Goal: Transaction & Acquisition: Book appointment/travel/reservation

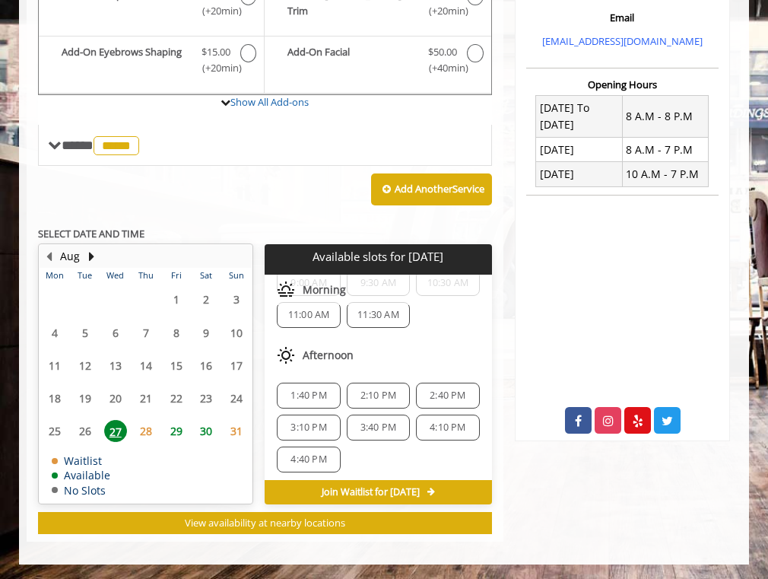
scroll to position [53, 0]
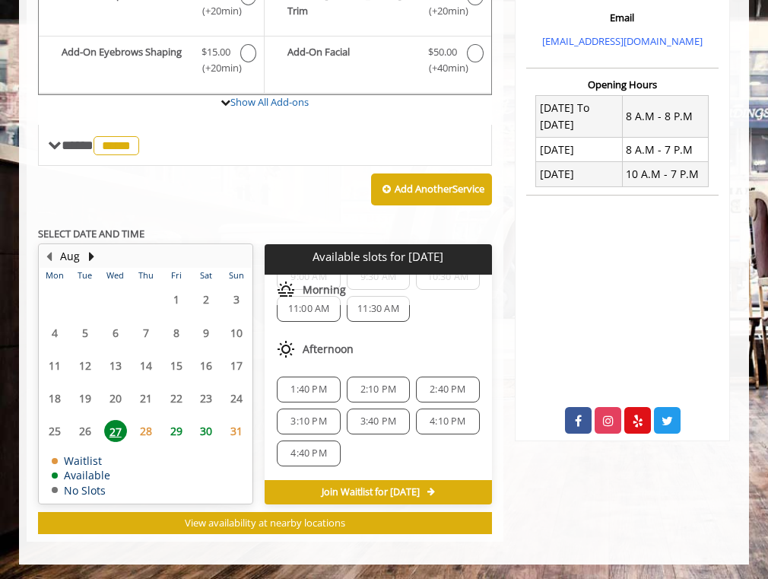
click at [107, 437] on span "27" at bounding box center [115, 431] width 23 height 22
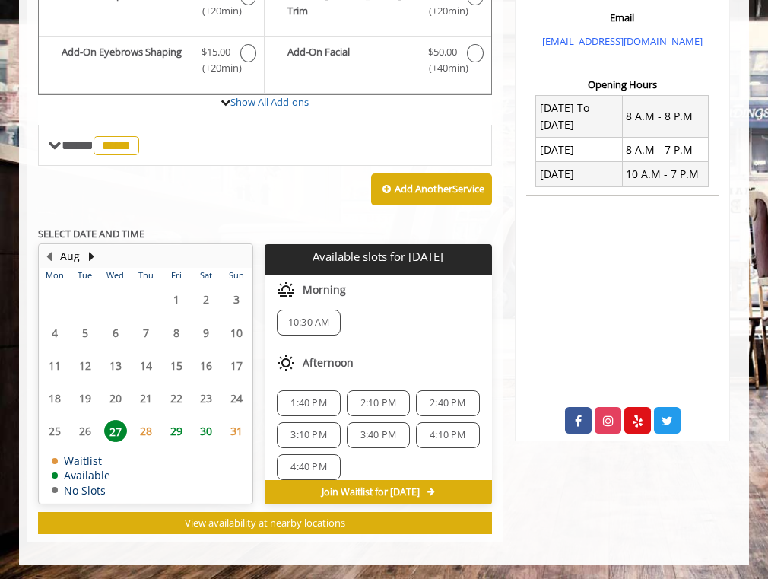
scroll to position [27, 0]
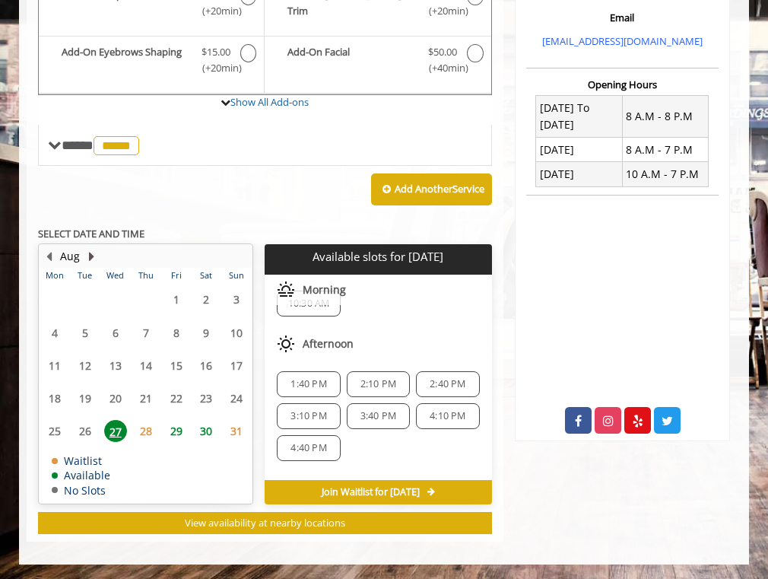
click at [87, 251] on button "Next Month" at bounding box center [91, 256] width 12 height 17
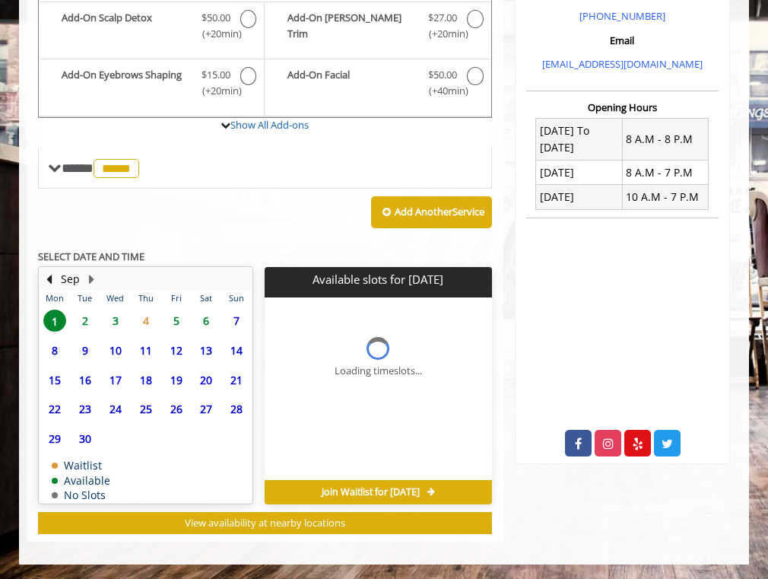
scroll to position [491, 0]
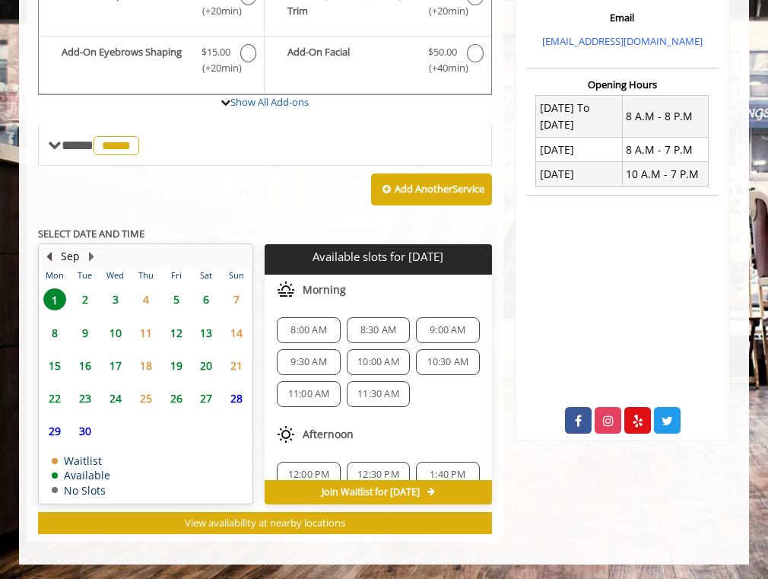
click at [50, 255] on button "Previous Month" at bounding box center [49, 256] width 12 height 17
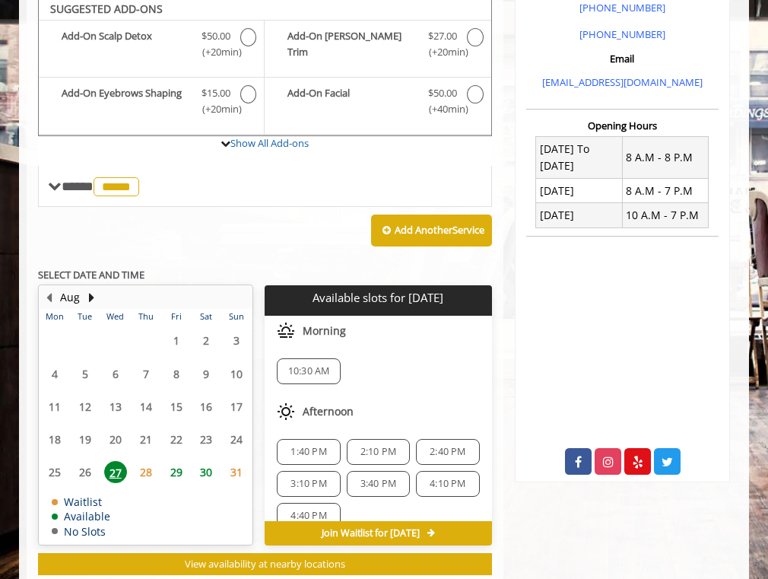
scroll to position [446, 0]
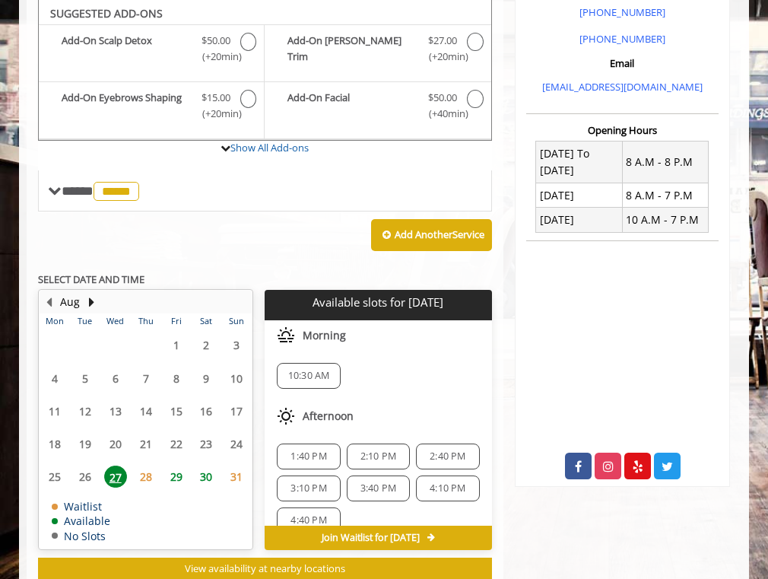
click at [293, 449] on div "1:40 PM" at bounding box center [308, 456] width 63 height 26
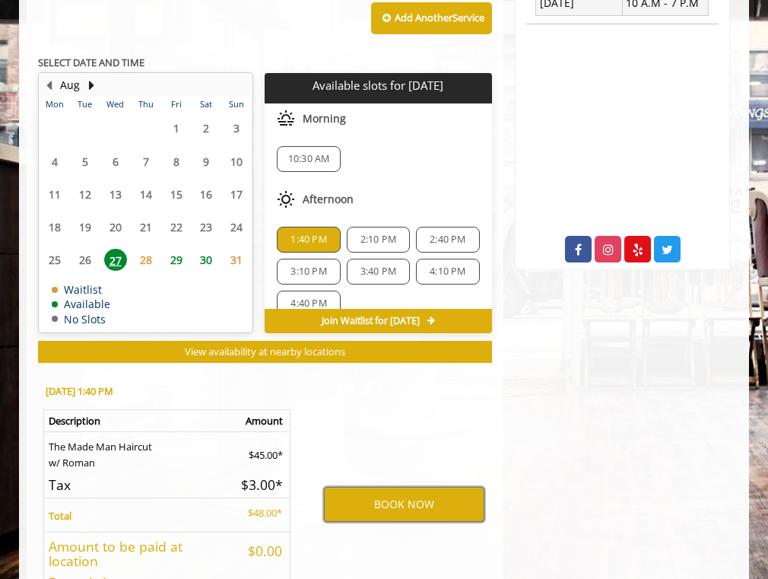
scroll to position [664, 0]
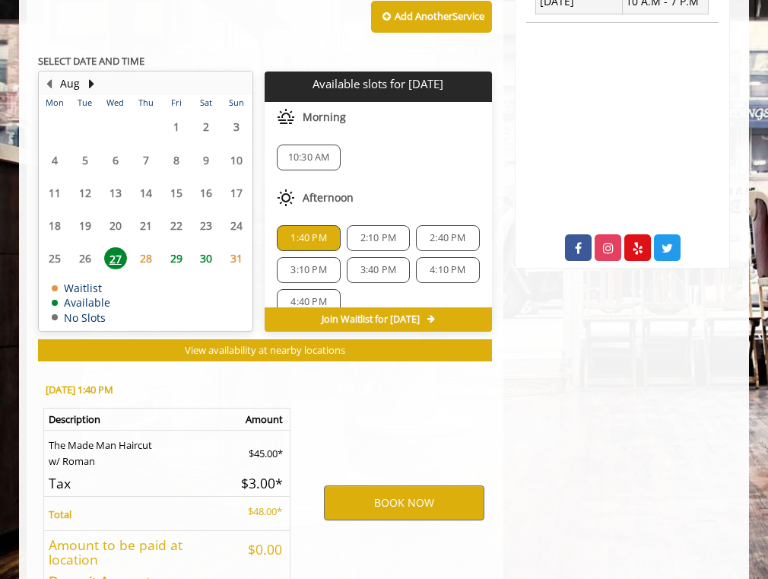
click at [362, 196] on div "Afternoon" at bounding box center [378, 197] width 227 height 30
click at [121, 258] on span "27" at bounding box center [115, 258] width 23 height 22
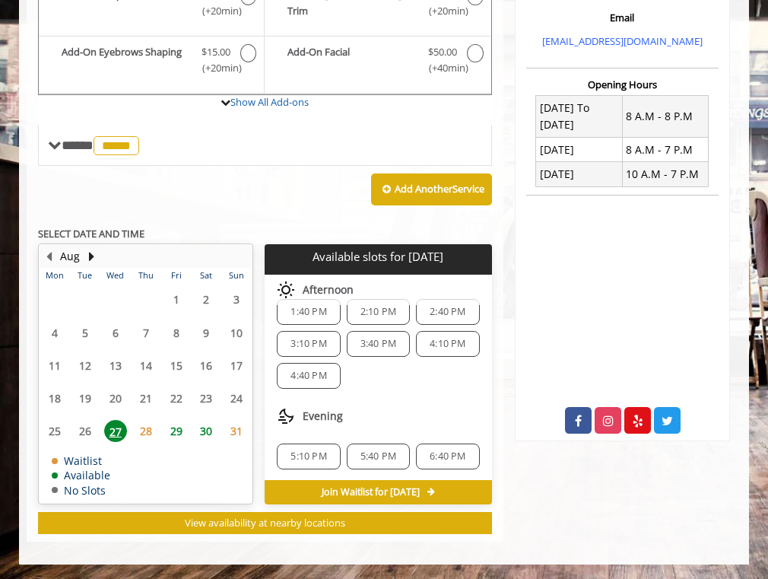
scroll to position [100, 0]
click at [147, 430] on span "28" at bounding box center [146, 431] width 23 height 22
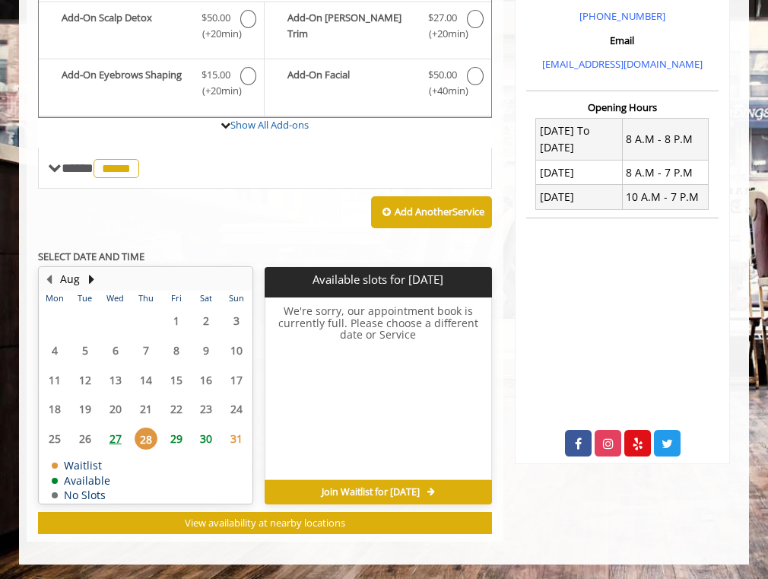
click at [166, 433] on span "29" at bounding box center [176, 438] width 23 height 22
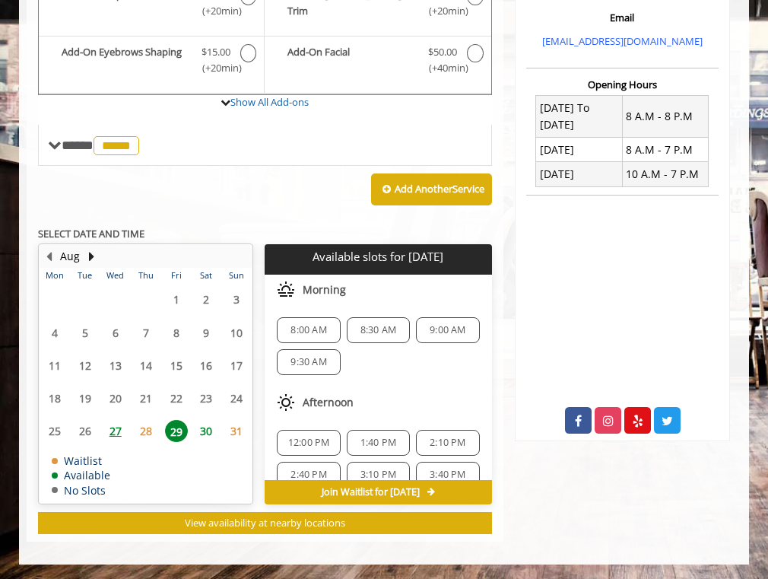
scroll to position [16, 0]
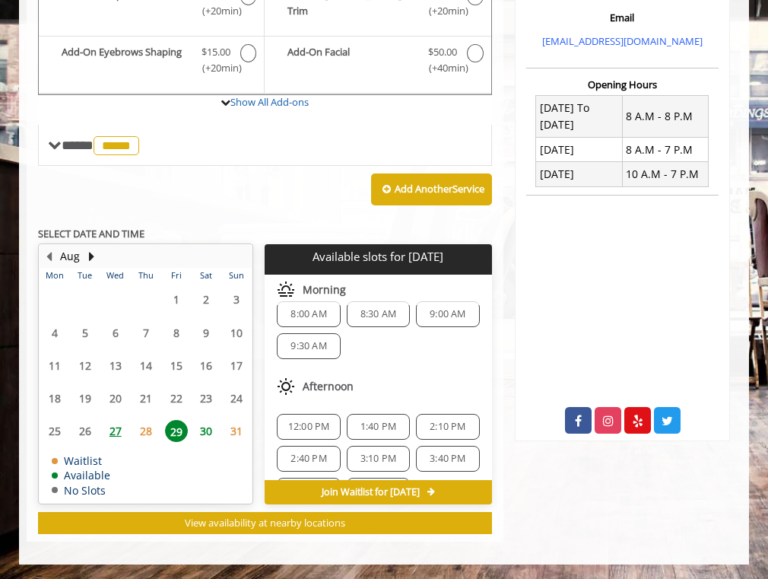
click at [308, 427] on span "12:00 PM" at bounding box center [309, 426] width 42 height 12
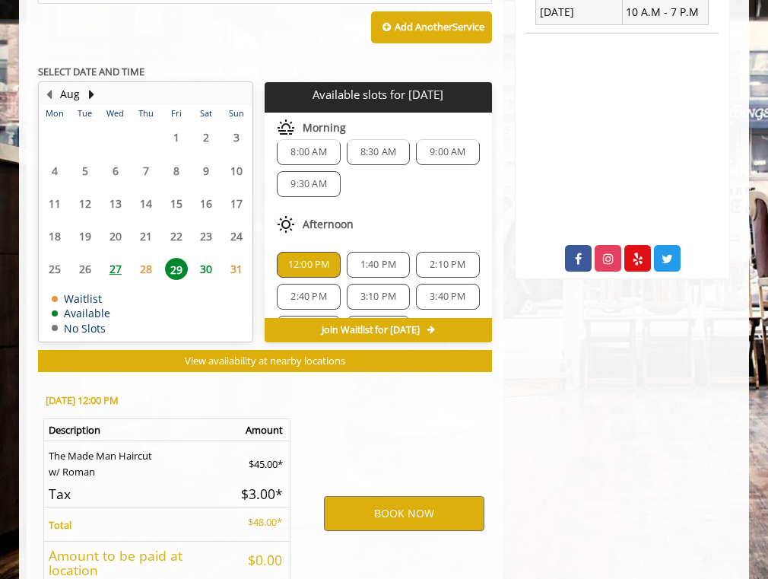
scroll to position [774, 0]
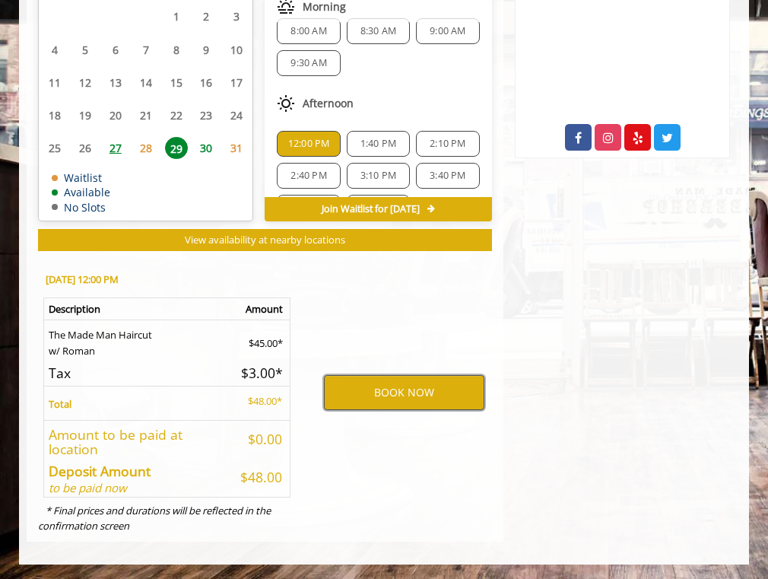
click at [349, 381] on button "BOOK NOW" at bounding box center [404, 392] width 160 height 35
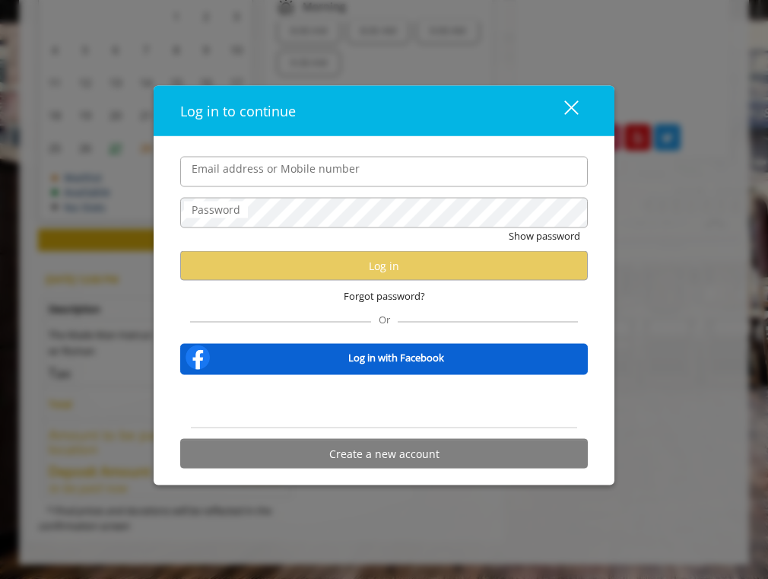
click at [477, 167] on input "Email address or Mobile number" at bounding box center [383, 171] width 407 height 30
type input "**********"
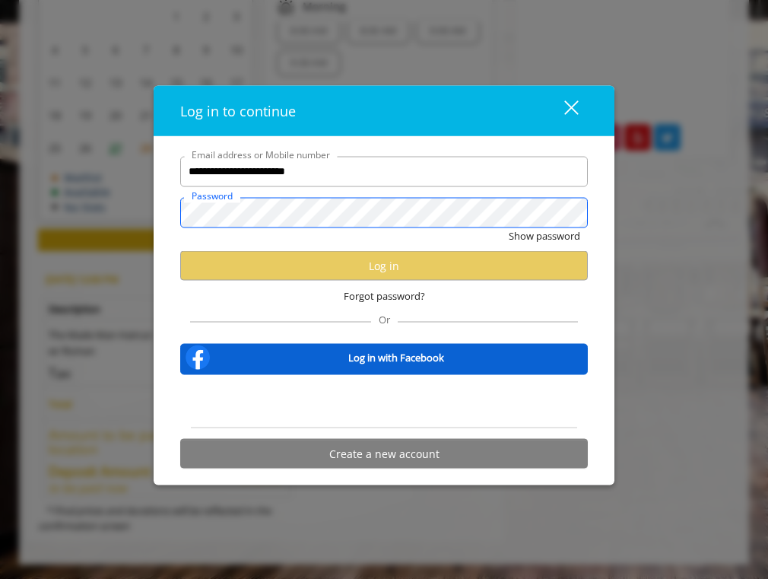
scroll to position [0, 0]
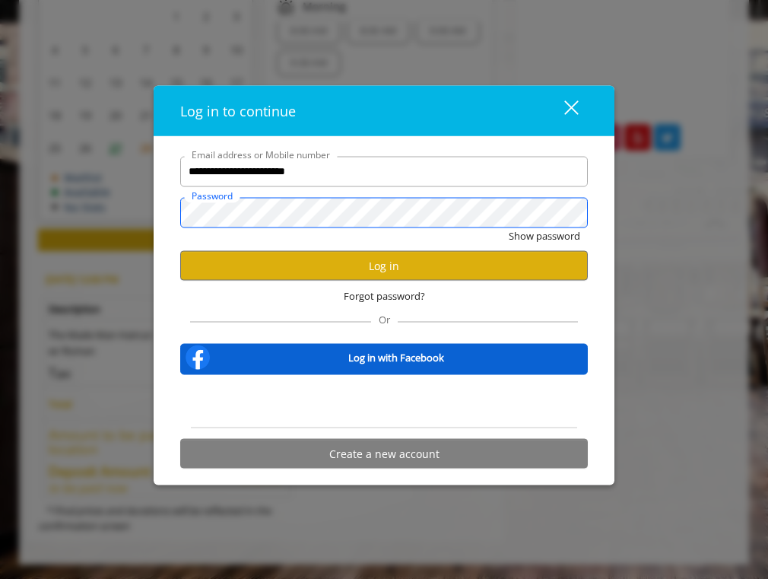
click at [509, 227] on button "Show password" at bounding box center [544, 235] width 71 height 16
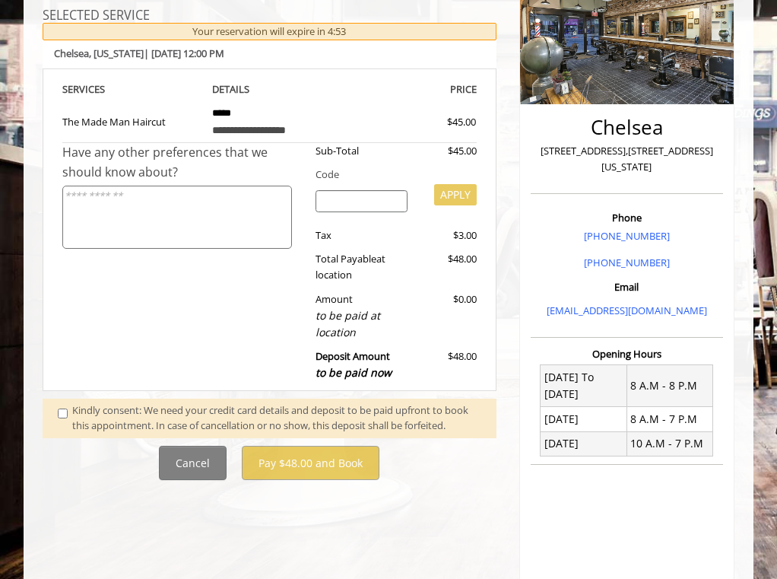
scroll to position [224, 0]
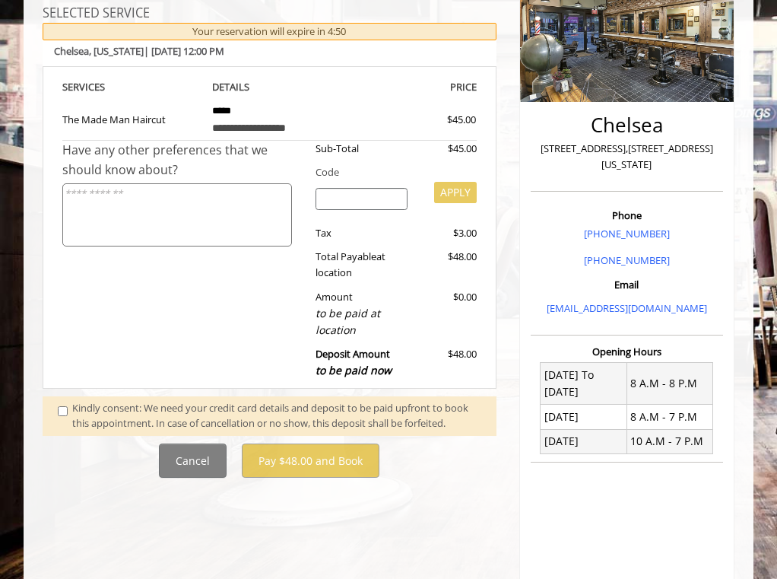
click at [68, 407] on span at bounding box center [64, 416] width 37 height 32
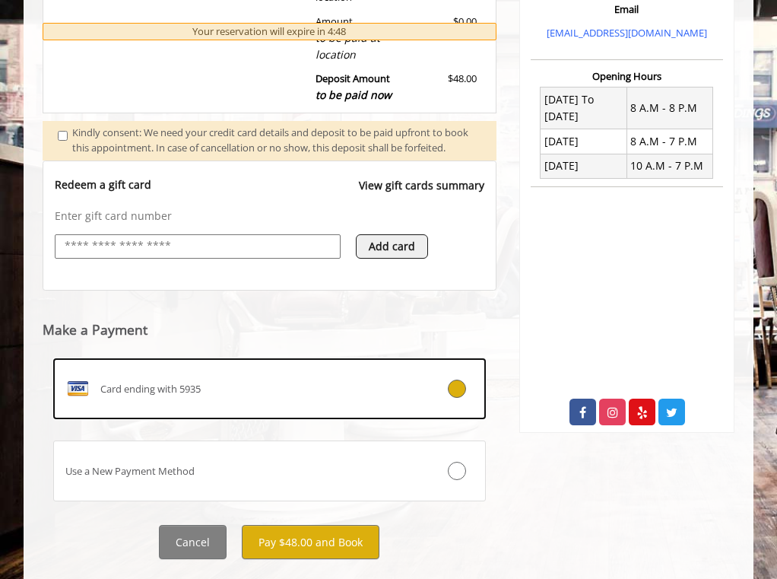
scroll to position [549, 0]
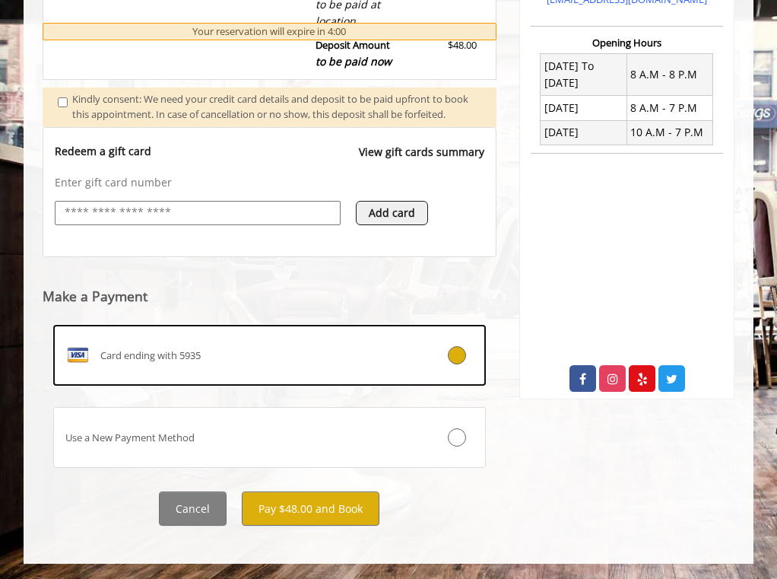
click at [298, 428] on label "Use a New Payment Method" at bounding box center [269, 437] width 433 height 61
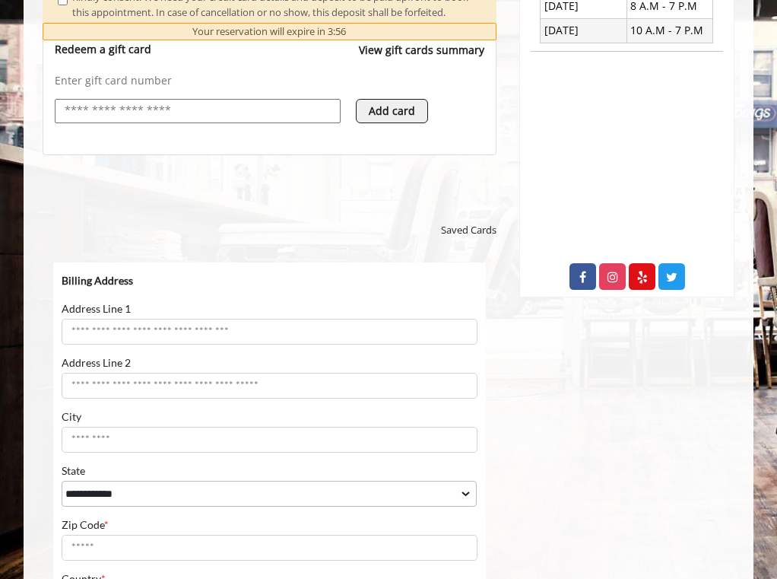
scroll to position [649, 0]
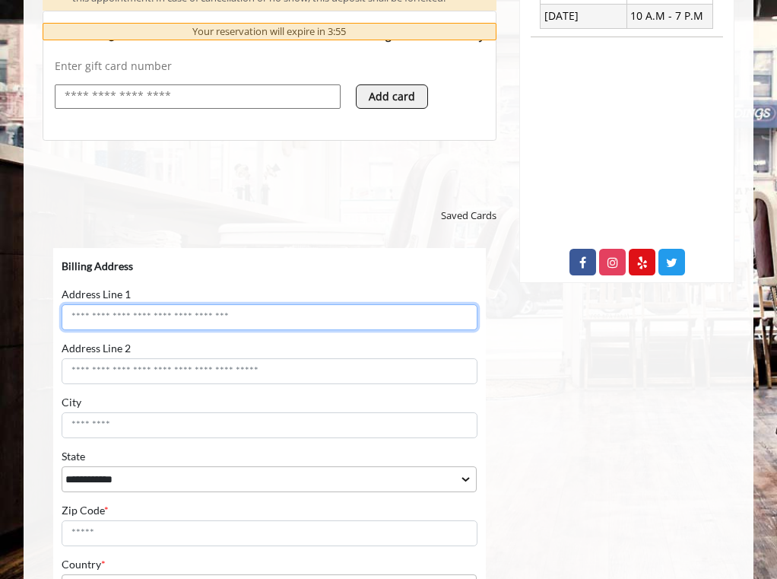
click at [165, 321] on input "Address Line 1" at bounding box center [269, 317] width 415 height 26
type input "**********"
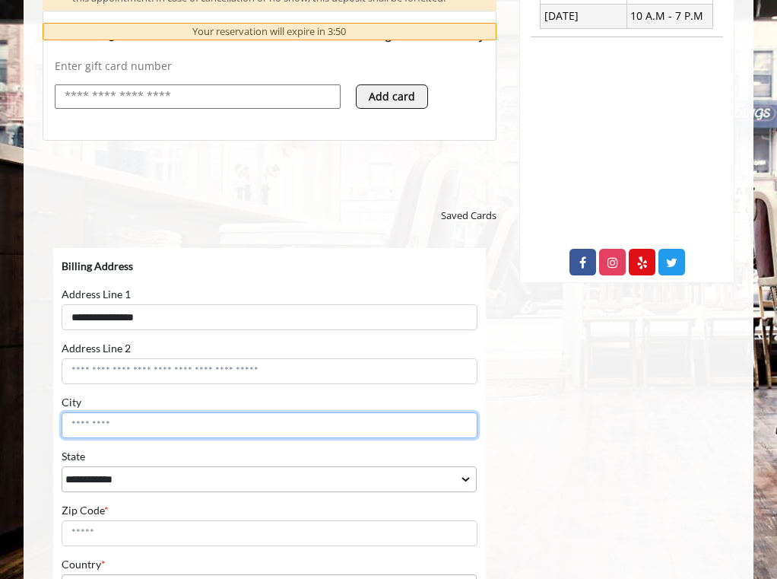
click at [151, 423] on input "City" at bounding box center [269, 425] width 415 height 26
type input "********"
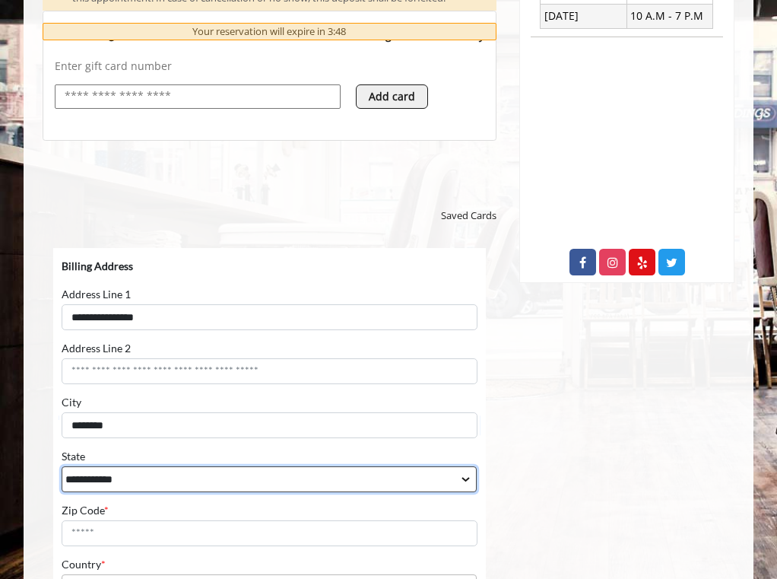
click at [147, 468] on select "**********" at bounding box center [269, 479] width 415 height 26
select select "**"
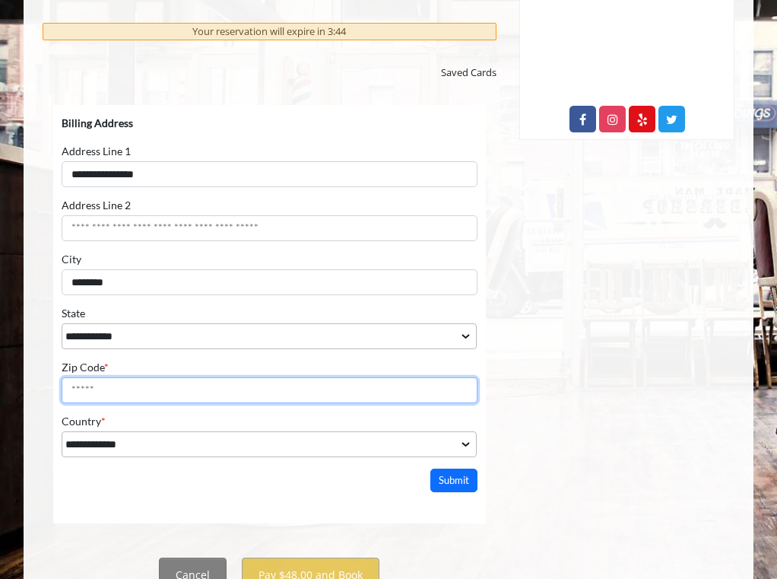
click at [121, 395] on input "Zip Code *" at bounding box center [269, 390] width 415 height 26
type input "*****"
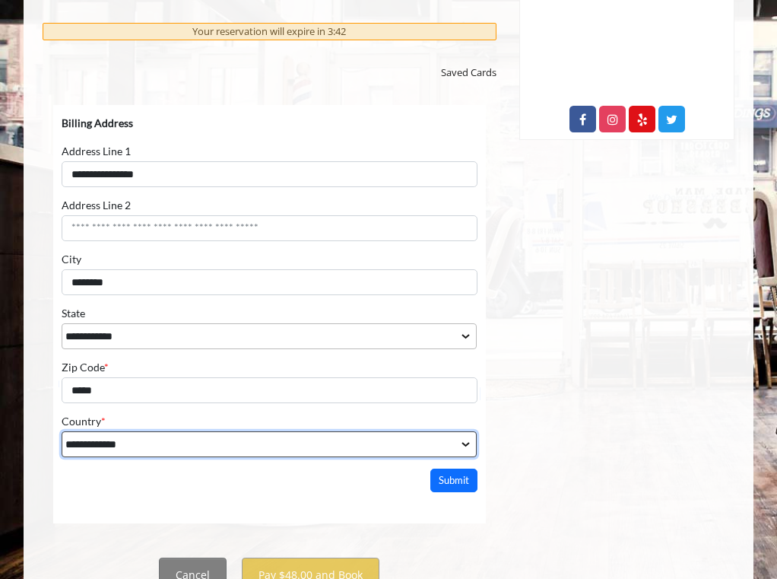
click at [142, 435] on select "**********" at bounding box center [269, 444] width 415 height 26
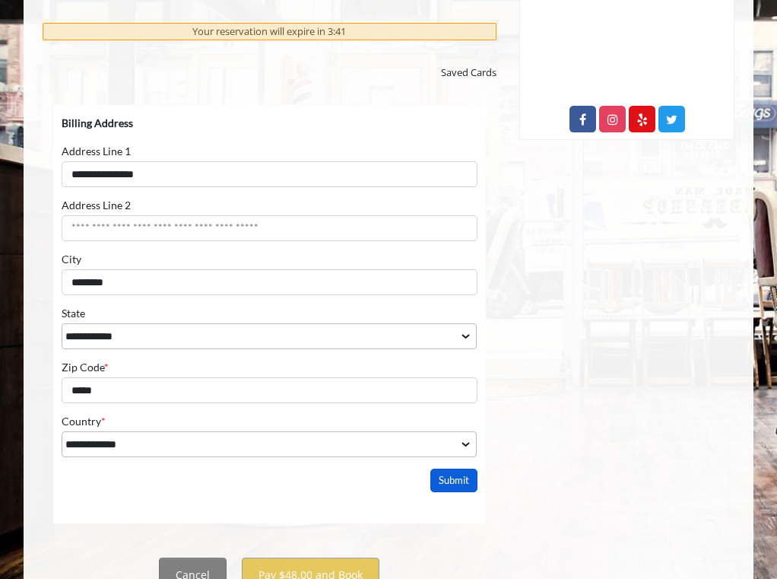
click at [468, 476] on button "Submit" at bounding box center [453, 480] width 47 height 24
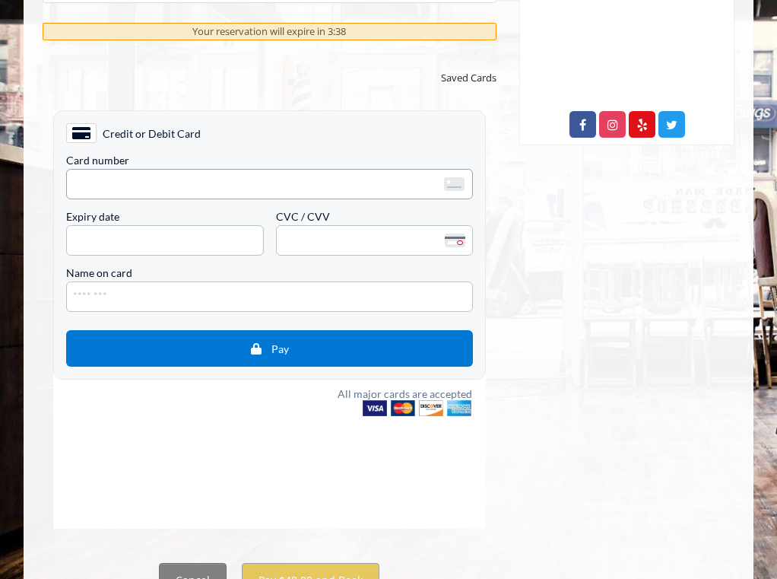
scroll to position [790, 0]
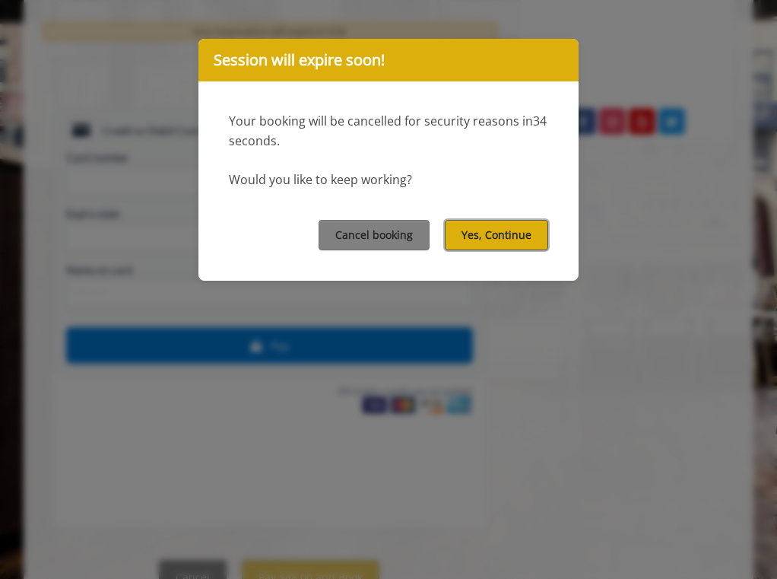
click at [480, 232] on button "Yes, Continue" at bounding box center [496, 235] width 103 height 30
click at [487, 238] on button "Yes, Continue" at bounding box center [496, 235] width 103 height 30
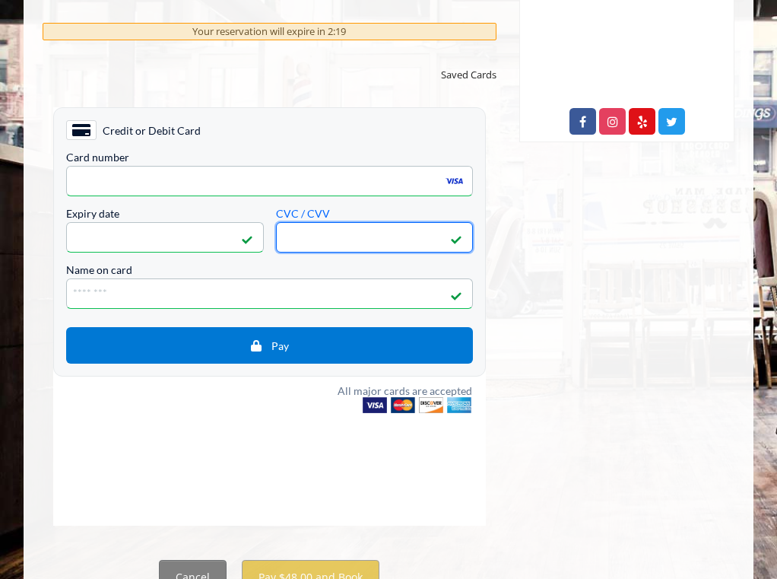
click at [214, 318] on div "Card number <p>Your browser does not support iframes.</p> Expiry date <p>Your b…" at bounding box center [269, 257] width 407 height 211
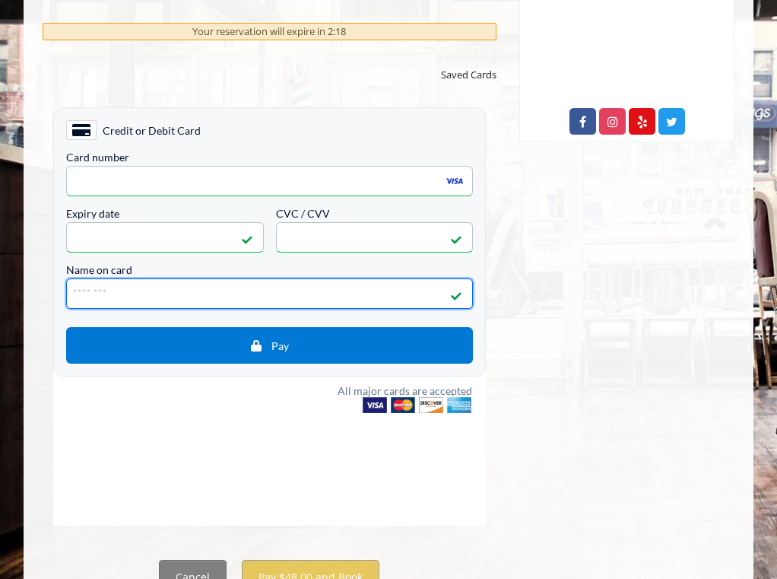
click at [214, 303] on input "Name on card" at bounding box center [269, 293] width 407 height 30
type input "**********"
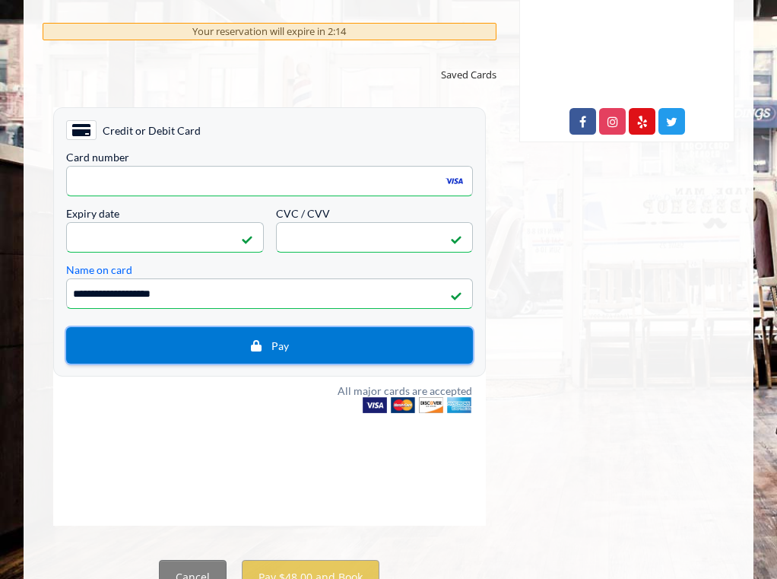
click at [211, 345] on span "Pay" at bounding box center [270, 345] width 384 height 14
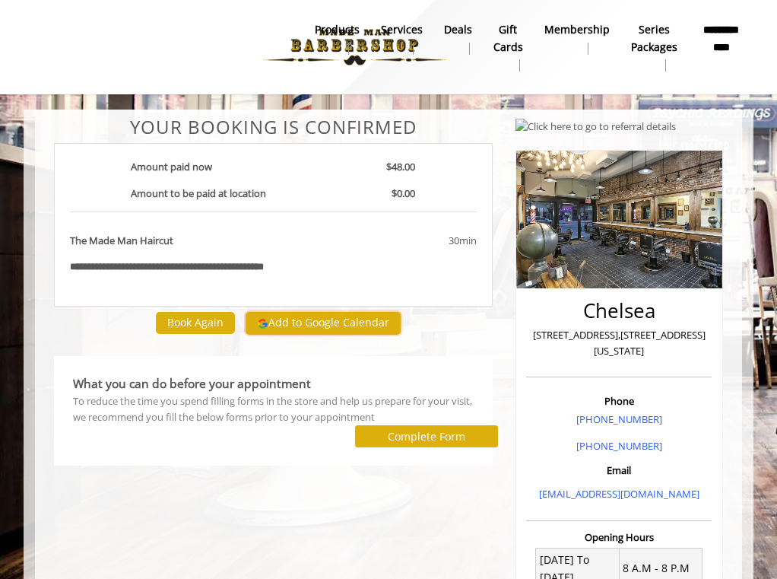
click at [325, 319] on button "Add to Google Calendar" at bounding box center [323, 323] width 155 height 23
